Goal: Information Seeking & Learning: Learn about a topic

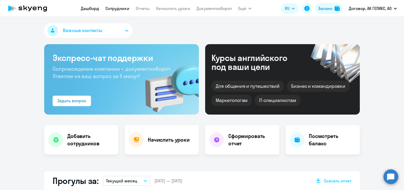
scroll to position [210, 0]
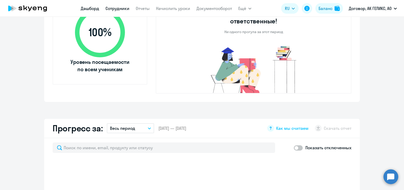
click at [116, 9] on link "Сотрудники" at bounding box center [117, 8] width 24 height 5
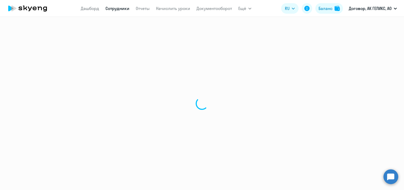
select select "30"
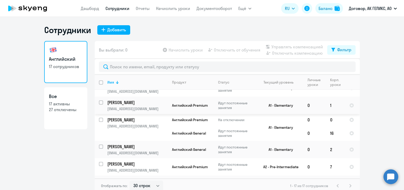
scroll to position [184, 0]
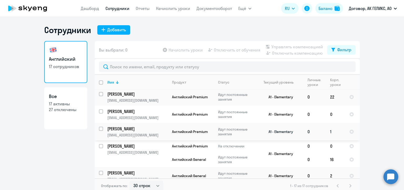
click at [145, 134] on td "[PERSON_NAME] [PERSON_NAME][EMAIL_ADDRESS][DOMAIN_NAME]" at bounding box center [135, 131] width 65 height 17
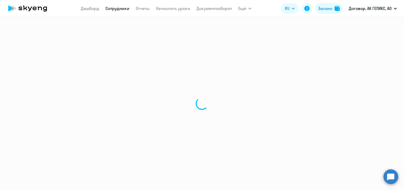
select select "english"
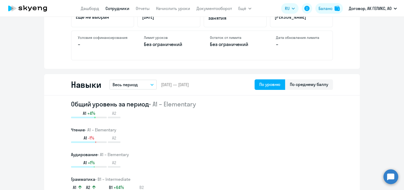
scroll to position [105, 0]
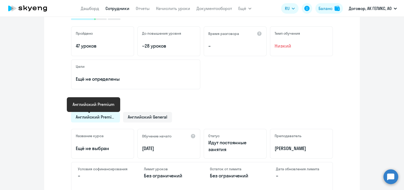
click at [106, 116] on span "Английский Premium" at bounding box center [95, 117] width 39 height 6
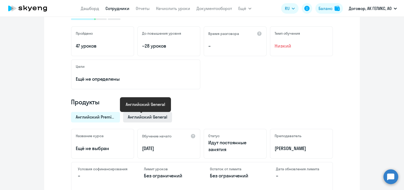
click at [130, 115] on span "Английский General" at bounding box center [147, 117] width 39 height 6
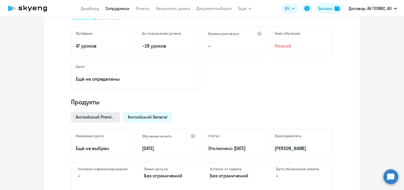
click at [111, 113] on div "Английский Premium" at bounding box center [95, 117] width 49 height 11
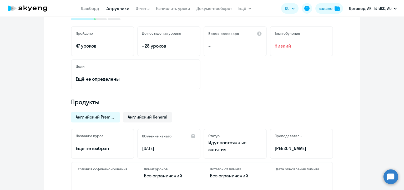
scroll to position [0, 0]
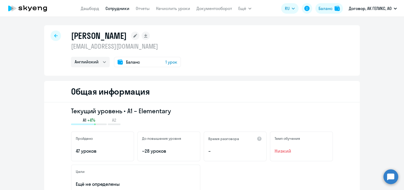
click at [166, 63] on span "1 урок" at bounding box center [171, 62] width 12 height 6
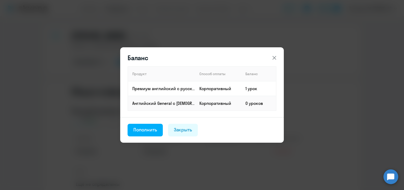
click at [273, 57] on icon at bounding box center [274, 58] width 6 height 6
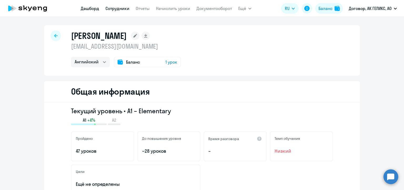
click at [83, 9] on link "Дашборд" at bounding box center [90, 8] width 18 height 5
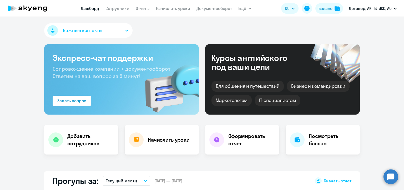
select select "30"
